Goal: Task Accomplishment & Management: Use online tool/utility

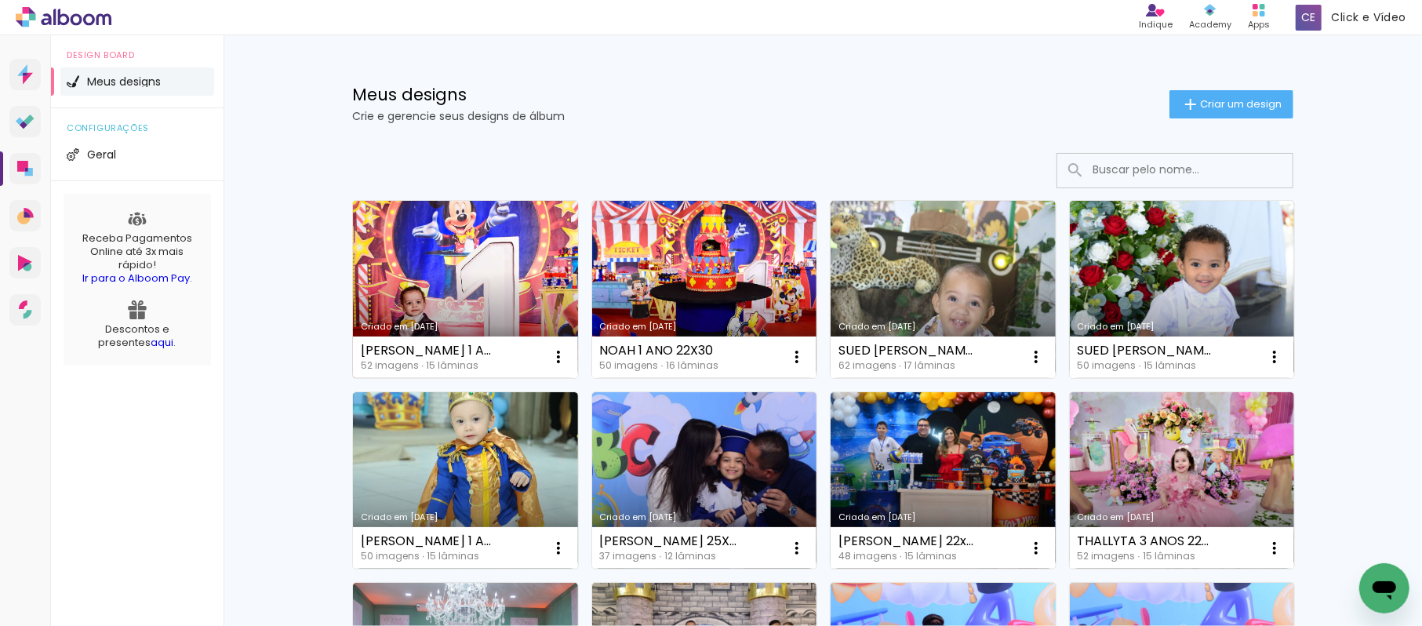
click at [463, 274] on link "Criado em [DATE]" at bounding box center [465, 289] width 225 height 177
